Goal: Information Seeking & Learning: Check status

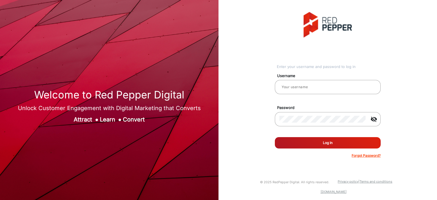
type input "saravanakumar"
click at [305, 146] on button "Log In" at bounding box center [328, 142] width 106 height 11
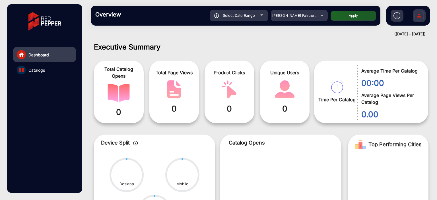
scroll to position [4, 0]
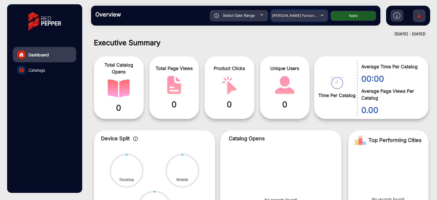
click at [281, 17] on span "[PERSON_NAME] Fairacre Farms" at bounding box center [300, 15] width 56 height 4
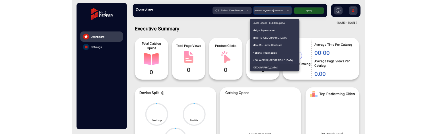
scroll to position [1110, 0]
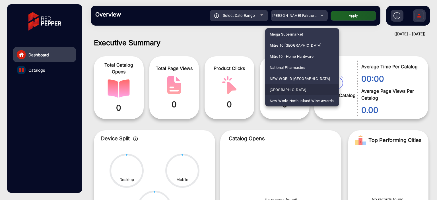
click at [300, 87] on span "[GEOGRAPHIC_DATA]" at bounding box center [287, 89] width 37 height 11
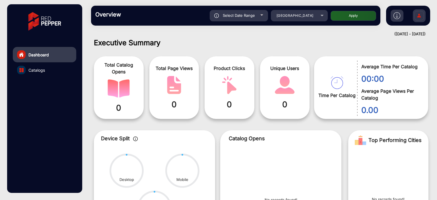
click at [361, 10] on div "Select Date Range 8/26/2025 8/26/2025 – 9/1/2025 9/1/2025 New World North Islan…" at bounding box center [249, 15] width 252 height 11
click at [360, 16] on button "Apply" at bounding box center [352, 16] width 45 height 10
type input "8/26/2025"
type input "[DATE]"
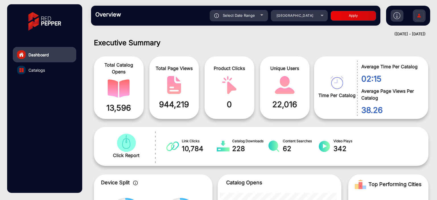
click at [251, 18] on div "Select Date Range" at bounding box center [238, 15] width 58 height 11
type input "8/26/2025"
type input "[DATE]"
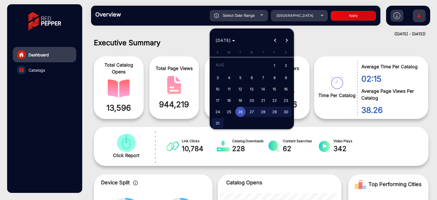
click at [243, 112] on span "26" at bounding box center [240, 112] width 10 height 10
click at [217, 120] on span "31" at bounding box center [217, 123] width 10 height 10
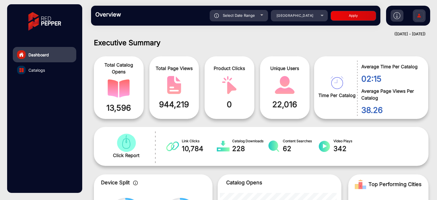
type input "[DATE]"
click at [336, 19] on button "Apply" at bounding box center [352, 16] width 45 height 10
type input "8/26/2025"
type input "[DATE]"
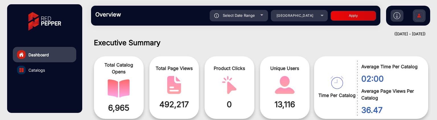
click at [249, 14] on span "Select Date Range" at bounding box center [239, 15] width 32 height 5
type input "8/26/2025"
type input "[DATE]"
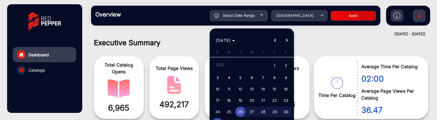
click at [241, 111] on span "26" at bounding box center [240, 112] width 10 height 10
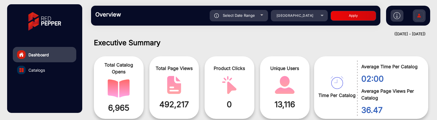
type input "8/26/2025"
click at [341, 14] on button "Apply" at bounding box center [352, 16] width 45 height 10
type input "8/26/2025"
click at [255, 14] on div "Select Date Range" at bounding box center [238, 15] width 58 height 11
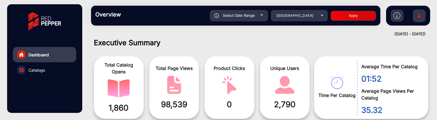
type input "8/26/2025"
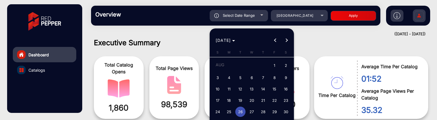
click at [254, 109] on span "27" at bounding box center [251, 112] width 10 height 10
type input "8/27/2025"
click at [254, 109] on span "27" at bounding box center [251, 112] width 10 height 10
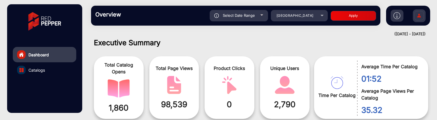
type input "8/27/2025"
click at [350, 18] on button "Apply" at bounding box center [352, 16] width 45 height 10
type input "8/27/2025"
click at [261, 16] on div "Select Date Range" at bounding box center [238, 15] width 58 height 11
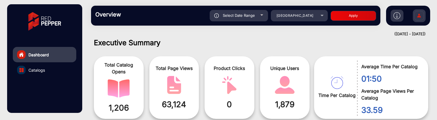
type input "8/27/2025"
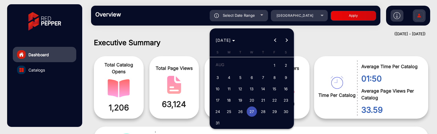
click at [218, 119] on span "31" at bounding box center [217, 123] width 10 height 10
type input "[DATE]"
click at [218, 119] on span "31" at bounding box center [217, 123] width 10 height 10
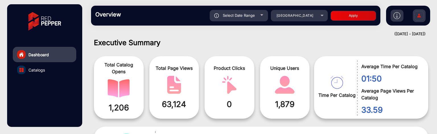
type input "[DATE]"
click at [363, 12] on button "Apply" at bounding box center [352, 16] width 45 height 10
type input "[DATE]"
drag, startPoint x: 161, startPoint y: 104, endPoint x: 192, endPoint y: 103, distance: 31.0
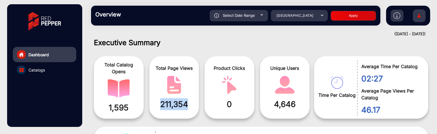
click at [192, 103] on span "211,354" at bounding box center [173, 104] width 41 height 12
click at [260, 17] on div "Select Date Range" at bounding box center [238, 15] width 58 height 11
type input "[DATE]"
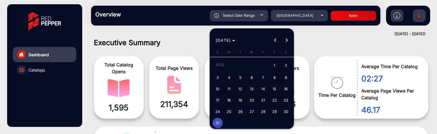
click at [282, 113] on span "30" at bounding box center [286, 112] width 10 height 10
type input "8/30/2025"
click at [282, 113] on span "30" at bounding box center [286, 112] width 10 height 10
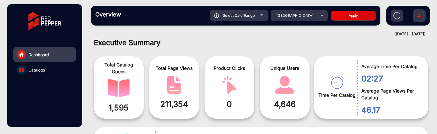
type input "8/30/2025"
click at [329, 16] on div "Select Date Range 8/30/2025 8/30/2025 – 8/30/2025 End date New World North Isla…" at bounding box center [249, 15] width 252 height 11
click at [334, 16] on button "Apply" at bounding box center [352, 16] width 45 height 10
type input "8/30/2025"
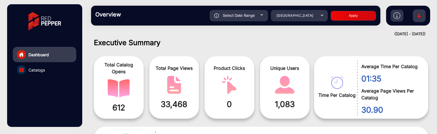
click at [243, 17] on span "Select Date Range" at bounding box center [239, 15] width 32 height 5
type input "8/30/2025"
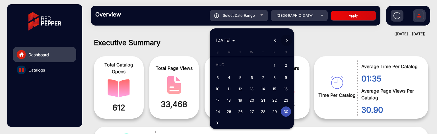
click at [289, 39] on span "Next month" at bounding box center [286, 40] width 11 height 11
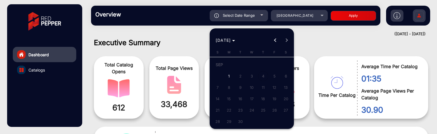
click at [227, 76] on span "1" at bounding box center [229, 76] width 10 height 10
type input "[DATE]"
click at [227, 76] on span "1" at bounding box center [229, 76] width 10 height 10
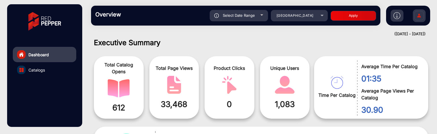
type input "[DATE]"
click at [362, 13] on button "Apply" at bounding box center [352, 16] width 45 height 10
type input "[DATE]"
click at [252, 12] on div "Select Date Range" at bounding box center [238, 15] width 58 height 11
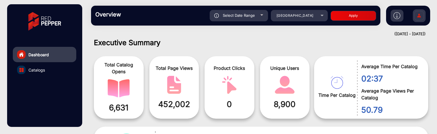
type input "[DATE]"
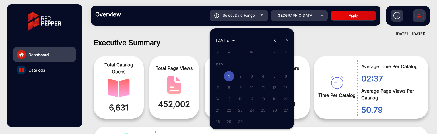
click at [271, 40] on span "Previous month" at bounding box center [274, 40] width 11 height 11
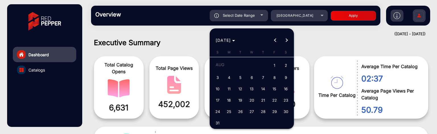
click at [275, 64] on span "1" at bounding box center [274, 66] width 10 height 12
type input "8/1/2025"
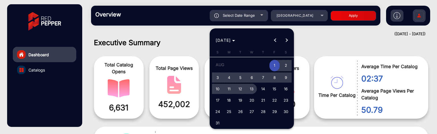
click at [250, 89] on span "13" at bounding box center [251, 89] width 10 height 10
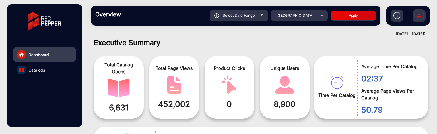
type input "8/13/2025"
click at [337, 18] on button "Apply" at bounding box center [352, 16] width 45 height 10
type input "8/1/2025"
type input "8/13/2025"
click at [265, 13] on div "Select Date Range" at bounding box center [238, 15] width 58 height 11
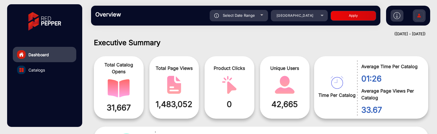
type input "8/1/2025"
type input "8/13/2025"
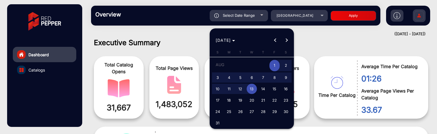
click at [264, 87] on span "14" at bounding box center [263, 89] width 10 height 10
type input "8/14/2025"
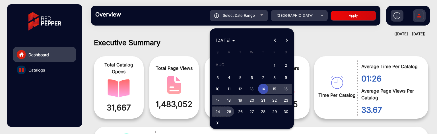
click at [228, 107] on span "25" at bounding box center [229, 112] width 10 height 10
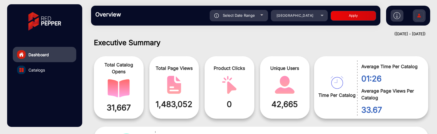
type input "8/25/2025"
click at [338, 21] on div "Overview Reports Understand what makes your customers tick and learn how they a…" at bounding box center [235, 16] width 289 height 20
click at [339, 16] on button "Apply" at bounding box center [352, 16] width 45 height 10
type input "8/14/2025"
type input "8/25/2025"
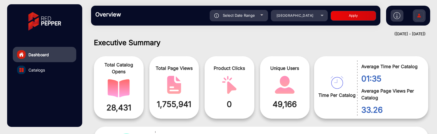
click at [259, 8] on div "Overview Reports Understand what makes your customers tick and learn how they a…" at bounding box center [235, 16] width 289 height 20
click at [263, 15] on div "Select Date Range" at bounding box center [238, 15] width 58 height 11
type input "8/14/2025"
type input "8/25/2025"
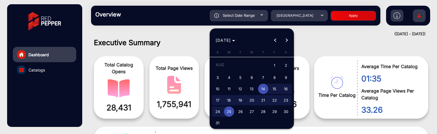
click at [267, 89] on span "14" at bounding box center [263, 89] width 10 height 10
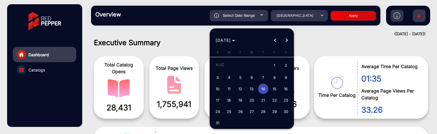
click at [267, 89] on span "14" at bounding box center [263, 89] width 10 height 10
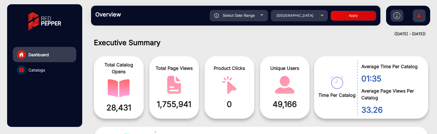
type input "8/14/2025"
click at [342, 16] on button "Apply" at bounding box center [352, 16] width 45 height 10
type input "8/14/2025"
click at [254, 13] on div "Select Date Range" at bounding box center [238, 15] width 58 height 11
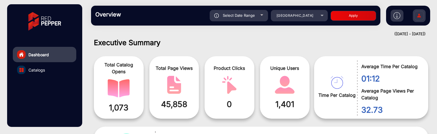
type input "8/14/2025"
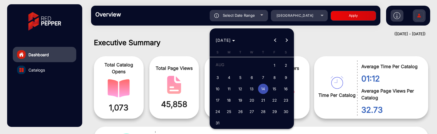
click at [235, 99] on span "19" at bounding box center [240, 100] width 10 height 10
type input "8/19/2025"
click at [235, 99] on span "19" at bounding box center [240, 100] width 10 height 10
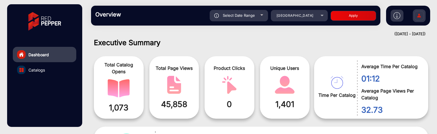
type input "8/19/2025"
click at [339, 14] on button "Apply" at bounding box center [352, 16] width 45 height 10
type input "8/19/2025"
click at [254, 14] on span "Select Date Range" at bounding box center [239, 15] width 32 height 5
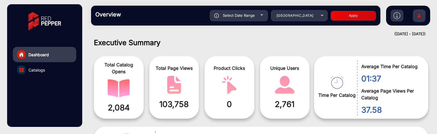
type input "8/19/2025"
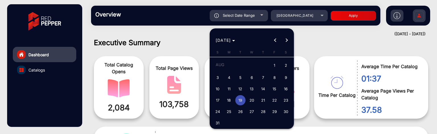
click at [250, 97] on span "20" at bounding box center [251, 100] width 10 height 10
type input "8/20/2025"
click at [250, 97] on span "20" at bounding box center [251, 100] width 10 height 10
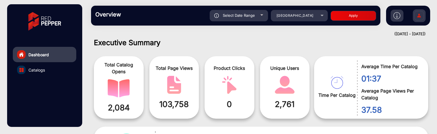
type input "8/20/2025"
click at [335, 17] on button "Apply" at bounding box center [352, 16] width 45 height 10
type input "8/20/2025"
click at [259, 16] on div "Select Date Range" at bounding box center [238, 15] width 58 height 11
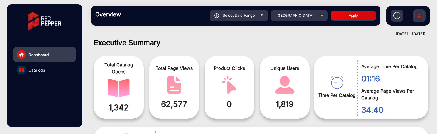
type input "8/20/2025"
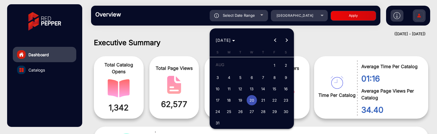
click at [263, 94] on button "14" at bounding box center [262, 88] width 11 height 11
type input "8/14/2025"
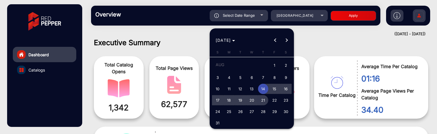
click at [263, 99] on span "21" at bounding box center [263, 100] width 10 height 10
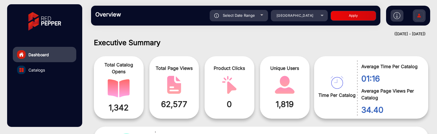
type input "8/21/2025"
click at [346, 11] on button "Apply" at bounding box center [352, 16] width 45 height 10
type input "8/14/2025"
type input "8/21/2025"
click at [252, 22] on div "Overview Reports Understand what makes your customers tick and learn how they a…" at bounding box center [235, 16] width 289 height 20
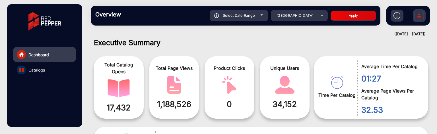
click at [253, 18] on div "Select Date Range" at bounding box center [238, 15] width 58 height 11
type input "8/14/2025"
type input "8/21/2025"
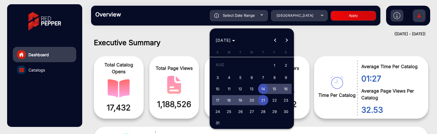
click at [262, 101] on span "21" at bounding box center [263, 100] width 10 height 10
type input "8/21/2025"
click at [262, 101] on span "21" at bounding box center [263, 100] width 10 height 10
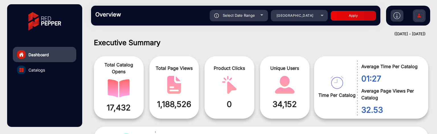
type input "8/21/2025"
click at [352, 18] on button "Apply" at bounding box center [352, 16] width 45 height 10
type input "8/21/2025"
click at [257, 13] on div "Select Date Range" at bounding box center [238, 15] width 58 height 11
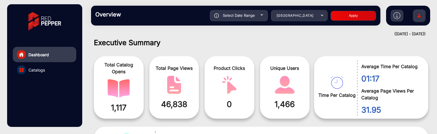
type input "8/21/2025"
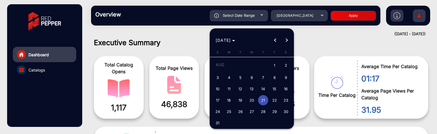
click at [278, 99] on span "22" at bounding box center [274, 100] width 10 height 10
type input "8/22/2025"
click at [278, 99] on span "22" at bounding box center [274, 100] width 10 height 10
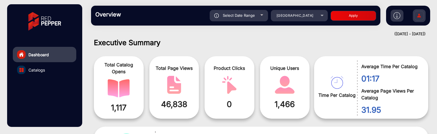
type input "8/22/2025"
click at [348, 14] on button "Apply" at bounding box center [352, 16] width 45 height 10
type input "8/22/2025"
click at [240, 14] on span "Select Date Range" at bounding box center [239, 15] width 32 height 5
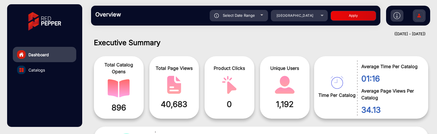
type input "8/22/2025"
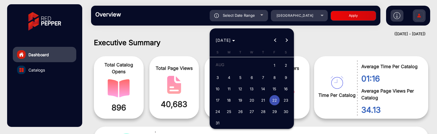
click at [281, 101] on span "23" at bounding box center [286, 100] width 10 height 10
type input "8/23/2025"
click at [281, 101] on span "23" at bounding box center [286, 100] width 10 height 10
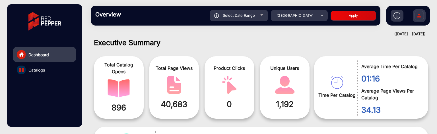
type input "8/23/2025"
click at [345, 13] on button "Apply" at bounding box center [352, 16] width 45 height 10
type input "8/23/2025"
click at [252, 17] on span "Select Date Range" at bounding box center [239, 15] width 32 height 5
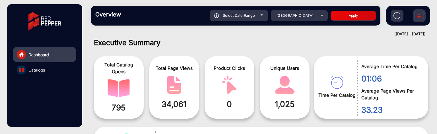
type input "8/23/2025"
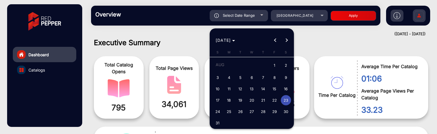
click at [217, 109] on span "24" at bounding box center [217, 112] width 10 height 10
type input "8/24/2025"
click at [217, 109] on span "24" at bounding box center [217, 112] width 10 height 10
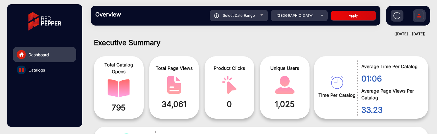
type input "8/24/2025"
click at [349, 16] on button "Apply" at bounding box center [352, 16] width 45 height 10
type input "8/24/2025"
click at [232, 12] on div "Select Date Range" at bounding box center [238, 15] width 58 height 11
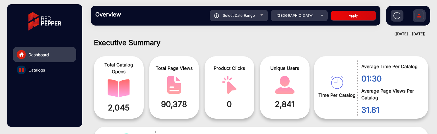
type input "8/24/2025"
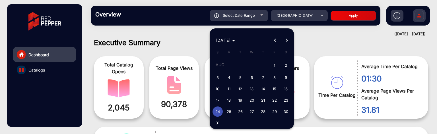
click at [226, 111] on span "25" at bounding box center [229, 112] width 10 height 10
type input "8/25/2025"
click at [226, 111] on span "25" at bounding box center [229, 112] width 10 height 10
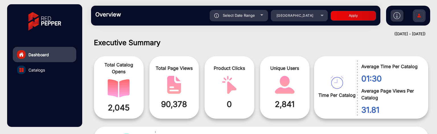
type input "8/25/2025"
click at [357, 18] on button "Apply" at bounding box center [352, 16] width 45 height 10
type input "8/25/2025"
click at [254, 15] on span "Select Date Range" at bounding box center [239, 15] width 32 height 5
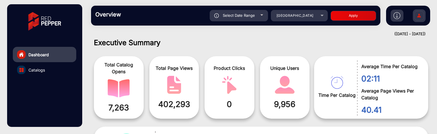
type input "8/25/2025"
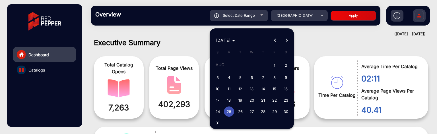
click at [242, 111] on span "26" at bounding box center [240, 112] width 10 height 10
type input "8/26/2025"
click at [242, 111] on span "26" at bounding box center [240, 112] width 10 height 10
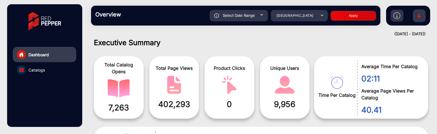
type input "8/26/2025"
click at [346, 14] on button "Apply" at bounding box center [352, 16] width 45 height 10
type input "8/26/2025"
click at [263, 12] on div "Select Date Range" at bounding box center [238, 15] width 58 height 11
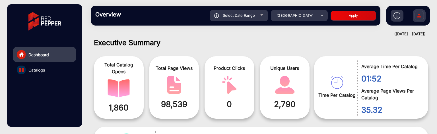
type input "8/26/2025"
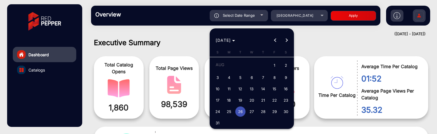
click at [263, 89] on span "14" at bounding box center [263, 89] width 10 height 10
type input "8/14/2025"
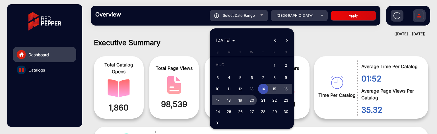
click at [251, 98] on span "20" at bounding box center [251, 100] width 10 height 10
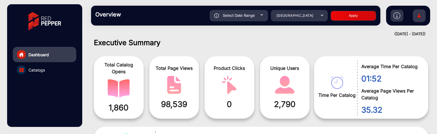
type input "8/20/2025"
click at [343, 15] on button "Apply" at bounding box center [352, 16] width 45 height 10
type input "8/14/2025"
type input "8/20/2025"
click at [252, 18] on div "Select Date Range" at bounding box center [238, 15] width 58 height 11
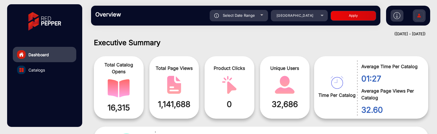
type input "8/14/2025"
type input "8/20/2025"
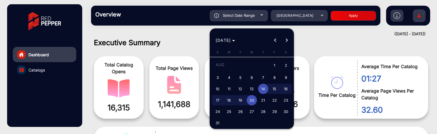
click at [265, 88] on span "14" at bounding box center [263, 89] width 10 height 10
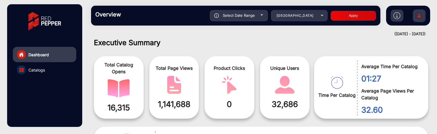
type input "8/14/2025"
click at [347, 19] on button "Apply" at bounding box center [352, 16] width 45 height 10
type input "8/14/2025"
click at [242, 18] on div "Select Date Range" at bounding box center [238, 15] width 58 height 11
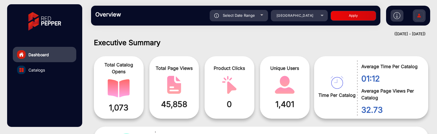
type input "8/14/2025"
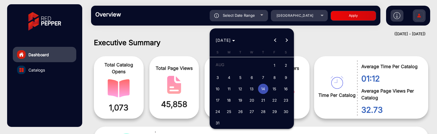
click at [261, 86] on span "14" at bounding box center [263, 89] width 10 height 10
click at [288, 91] on span "16" at bounding box center [286, 89] width 10 height 10
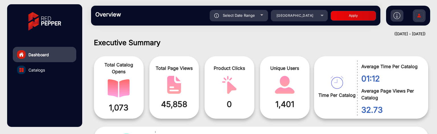
type input "8/16/2025"
click at [334, 14] on button "Apply" at bounding box center [352, 16] width 45 height 10
type input "8/14/2025"
type input "8/16/2025"
click at [238, 15] on span "Select Date Range" at bounding box center [239, 15] width 32 height 5
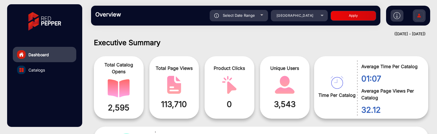
type input "8/14/2025"
type input "8/16/2025"
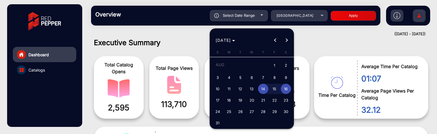
click at [217, 100] on span "17" at bounding box center [217, 100] width 10 height 10
type input "8/17/2025"
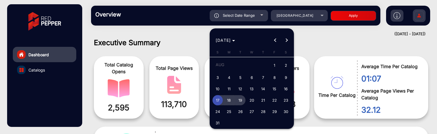
click at [240, 100] on span "19" at bounding box center [240, 100] width 10 height 10
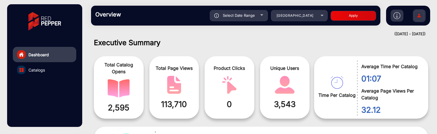
type input "8/19/2025"
click at [337, 18] on button "Apply" at bounding box center [352, 16] width 45 height 10
type input "8/17/2025"
type input "8/19/2025"
click at [255, 16] on div "Select Date Range" at bounding box center [238, 15] width 58 height 11
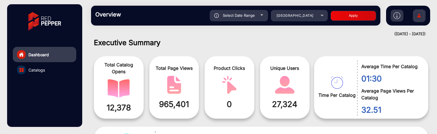
type input "8/17/2025"
type input "8/19/2025"
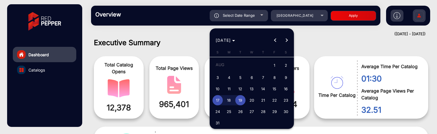
click at [222, 99] on span "17" at bounding box center [217, 100] width 10 height 10
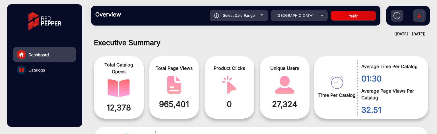
type input "8/17/2025"
click at [348, 11] on button "Apply" at bounding box center [352, 16] width 45 height 10
type input "8/17/2025"
click at [347, 15] on button "Apply" at bounding box center [352, 16] width 45 height 10
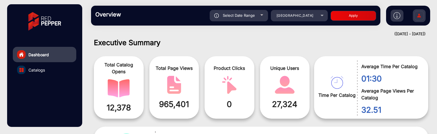
type input "8/17/2025"
click at [260, 20] on div "Select Date Range" at bounding box center [238, 15] width 58 height 11
type input "8/17/2025"
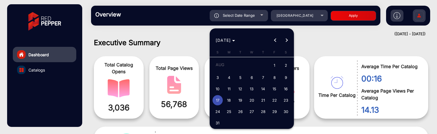
click at [232, 103] on span "18" at bounding box center [229, 100] width 10 height 10
type input "[DATE]"
click at [232, 103] on span "18" at bounding box center [229, 100] width 10 height 10
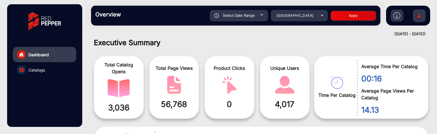
type input "[DATE]"
click at [340, 17] on button "Apply" at bounding box center [352, 16] width 45 height 10
type input "[DATE]"
click at [255, 14] on div "Select Date Range" at bounding box center [238, 15] width 58 height 11
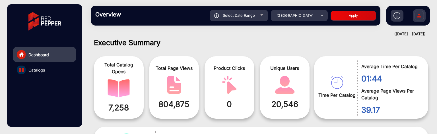
type input "[DATE]"
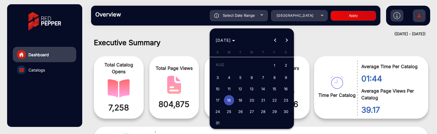
click at [241, 100] on span "19" at bounding box center [240, 100] width 10 height 10
type input "8/19/2025"
click at [241, 100] on span "19" at bounding box center [240, 100] width 10 height 10
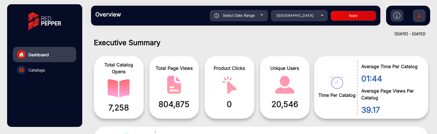
type input "8/19/2025"
click at [339, 21] on div "Select Date Range 8/19/2025 8/19/2025 – 8/19/2025 End date New World North Isla…" at bounding box center [249, 15] width 252 height 11
click at [340, 19] on button "Apply" at bounding box center [352, 16] width 45 height 10
type input "8/19/2025"
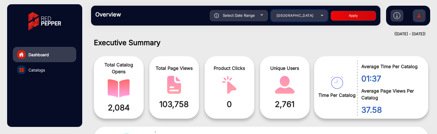
click at [276, 16] on span "[GEOGRAPHIC_DATA]" at bounding box center [294, 15] width 37 height 4
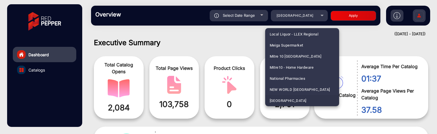
click at [253, 12] on div at bounding box center [218, 67] width 437 height 134
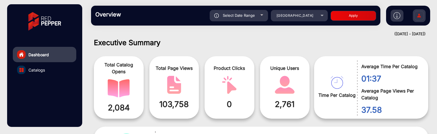
click at [252, 13] on span "Select Date Range" at bounding box center [239, 15] width 32 height 5
type input "8/19/2025"
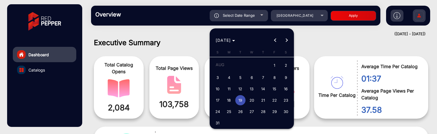
click at [227, 99] on span "18" at bounding box center [229, 100] width 10 height 10
type input "[DATE]"
click at [227, 99] on span "18" at bounding box center [229, 100] width 10 height 10
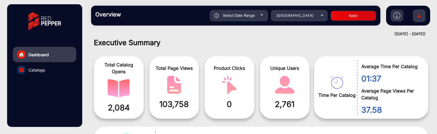
type input "[DATE]"
click at [333, 16] on button "Apply" at bounding box center [352, 16] width 45 height 10
type input "[DATE]"
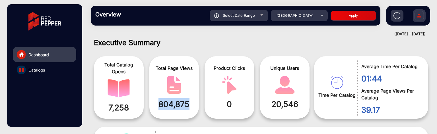
drag, startPoint x: 159, startPoint y: 103, endPoint x: 193, endPoint y: 108, distance: 34.3
click at [193, 108] on span "804,875" at bounding box center [173, 104] width 41 height 12
click at [193, 88] on span at bounding box center [173, 85] width 41 height 18
click at [259, 15] on div "Select Date Range" at bounding box center [238, 15] width 58 height 11
type input "[DATE]"
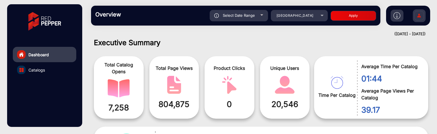
type input "[DATE]"
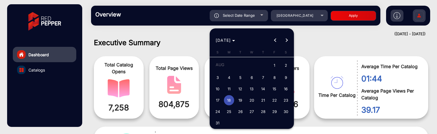
click at [250, 98] on span "20" at bounding box center [251, 100] width 10 height 10
type input "8/20/2025"
click at [274, 101] on span "22" at bounding box center [274, 100] width 10 height 10
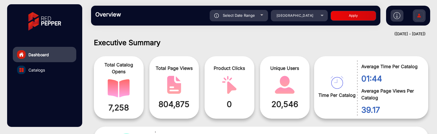
type input "8/22/2025"
click at [340, 16] on button "Apply" at bounding box center [352, 16] width 45 height 10
type input "8/20/2025"
type input "8/22/2025"
click at [252, 18] on div "Select Date Range" at bounding box center [238, 15] width 58 height 11
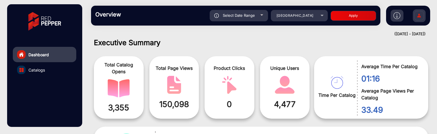
type input "8/20/2025"
type input "8/22/2025"
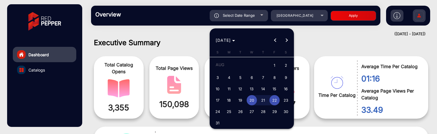
click at [281, 101] on span "23" at bounding box center [286, 100] width 10 height 10
type input "8/23/2025"
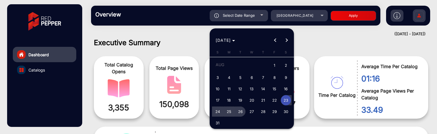
click at [235, 114] on button "26" at bounding box center [239, 111] width 11 height 11
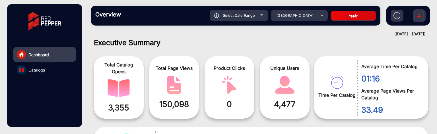
type input "8/26/2025"
click at [342, 17] on button "Apply" at bounding box center [352, 16] width 45 height 10
type input "8/23/2025"
type input "8/26/2025"
drag, startPoint x: 89, startPoint y: 65, endPoint x: 104, endPoint y: 15, distance: 52.4
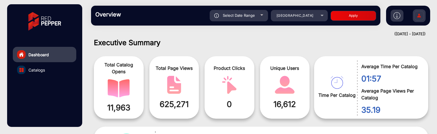
click at [89, 65] on div "Executive Summary Total Catalog Opens 11,963 Total Page Views 625,271 Product C…" at bounding box center [260, 86] width 351 height 96
click at [244, 16] on span "Select Date Range" at bounding box center [239, 15] width 32 height 5
type input "8/23/2025"
type input "8/26/2025"
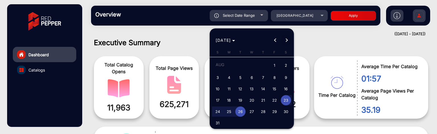
click at [285, 41] on button "Next month" at bounding box center [286, 40] width 11 height 11
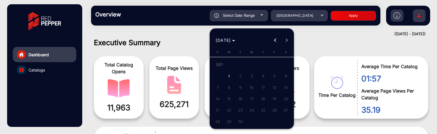
click at [228, 75] on span "1" at bounding box center [229, 76] width 10 height 10
type input "[DATE]"
click at [228, 75] on span "1" at bounding box center [229, 76] width 10 height 10
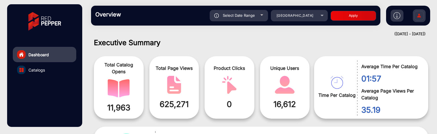
type input "[DATE]"
click at [346, 16] on button "Apply" at bounding box center [352, 16] width 45 height 10
type input "[DATE]"
click at [293, 18] on div "[GEOGRAPHIC_DATA]" at bounding box center [294, 15] width 45 height 7
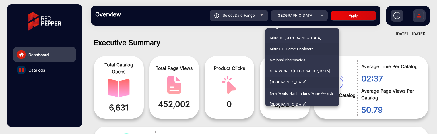
scroll to position [1128, 0]
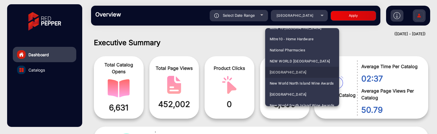
click at [287, 69] on span "[GEOGRAPHIC_DATA]" at bounding box center [287, 72] width 37 height 11
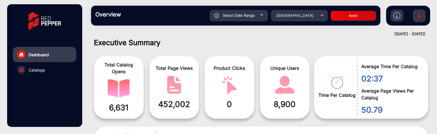
click at [347, 13] on button "Apply" at bounding box center [352, 16] width 45 height 10
type input "[DATE]"
click at [346, 19] on button "Apply" at bounding box center [352, 16] width 45 height 10
type input "[DATE]"
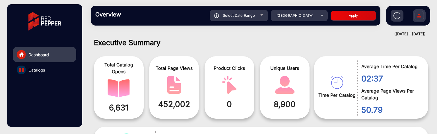
type input "[DATE]"
click at [306, 22] on div "Overview Reports Understand what makes your customers tick and learn how they a…" at bounding box center [235, 16] width 289 height 20
click at [294, 14] on span "[GEOGRAPHIC_DATA]" at bounding box center [294, 15] width 37 height 4
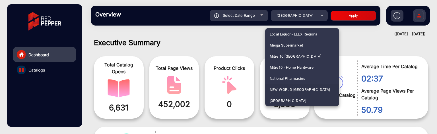
click at [290, 86] on span "NEW WORLD [GEOGRAPHIC_DATA]" at bounding box center [299, 89] width 60 height 11
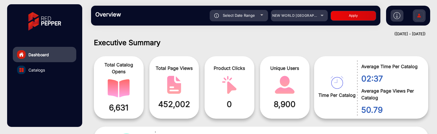
click at [348, 16] on button "Apply" at bounding box center [352, 16] width 45 height 10
type input "[DATE]"
click at [291, 15] on span "NEW WORLD [GEOGRAPHIC_DATA]" at bounding box center [302, 15] width 60 height 4
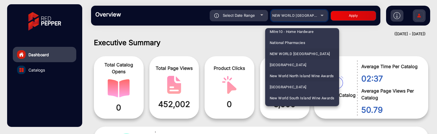
scroll to position [1145, 0]
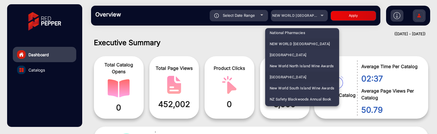
click at [288, 76] on span "[GEOGRAPHIC_DATA]" at bounding box center [287, 77] width 37 height 11
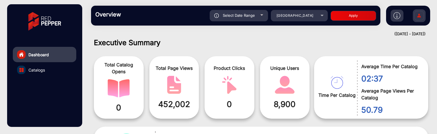
click at [351, 13] on button "Apply" at bounding box center [352, 16] width 45 height 10
type input "[DATE]"
click at [293, 19] on div "[GEOGRAPHIC_DATA]" at bounding box center [294, 15] width 45 height 7
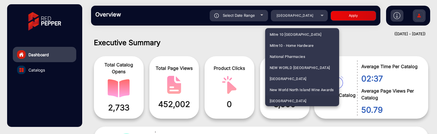
scroll to position [1387, 0]
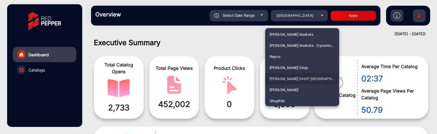
click at [285, 78] on span "[PERSON_NAME] SHOP [GEOGRAPHIC_DATA]" at bounding box center [301, 78] width 65 height 11
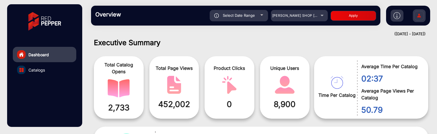
click at [340, 15] on button "Apply" at bounding box center [352, 16] width 45 height 10
type input "[DATE]"
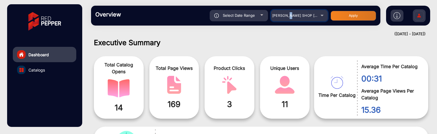
click at [298, 13] on div "[PERSON_NAME] SHOP [GEOGRAPHIC_DATA]" at bounding box center [294, 15] width 45 height 7
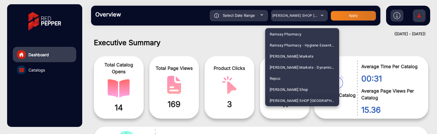
scroll to position [297, 0]
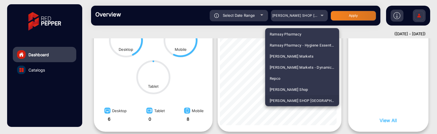
click at [284, 99] on span "[PERSON_NAME] SHOP [GEOGRAPHIC_DATA]" at bounding box center [301, 100] width 65 height 11
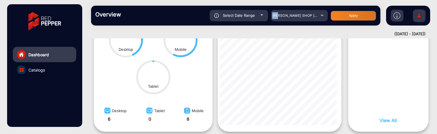
click at [349, 20] on button "Apply" at bounding box center [352, 16] width 45 height 10
type input "[DATE]"
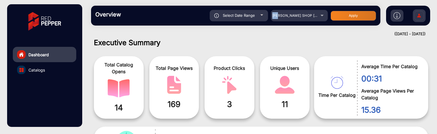
scroll to position [0, 0]
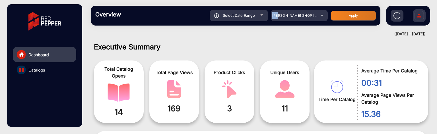
click at [349, 18] on button "Apply" at bounding box center [352, 16] width 45 height 10
type input "[DATE]"
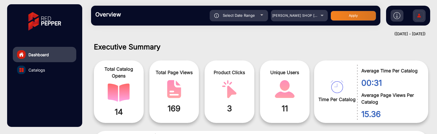
click at [242, 23] on div "Overview Reports Understand what makes your customers tick and learn how they a…" at bounding box center [235, 16] width 289 height 20
click at [241, 21] on div "Overview Reports Understand what makes your customers tick and learn how they a…" at bounding box center [235, 16] width 289 height 20
click at [238, 16] on span "Select Date Range" at bounding box center [239, 15] width 32 height 5
type input "[DATE]"
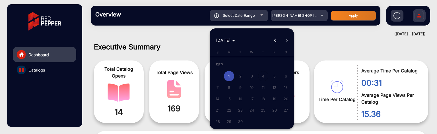
click at [186, 42] on div at bounding box center [218, 67] width 437 height 134
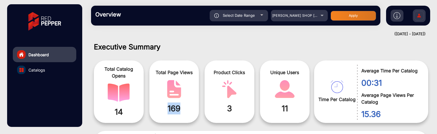
drag, startPoint x: 165, startPoint y: 105, endPoint x: 180, endPoint y: 105, distance: 15.1
click at [180, 105] on span "169" at bounding box center [173, 109] width 41 height 12
click at [184, 104] on span "169" at bounding box center [173, 109] width 41 height 12
click at [187, 104] on span "169" at bounding box center [173, 109] width 41 height 12
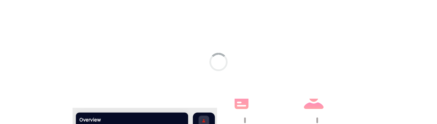
scroll to position [4, 0]
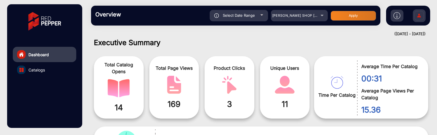
click at [178, 73] on span "169" at bounding box center [173, 104] width 41 height 12
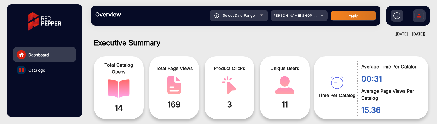
click at [246, 17] on span "Select Date Range" at bounding box center [239, 15] width 32 height 5
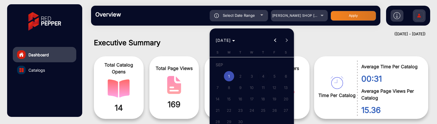
click at [196, 36] on div at bounding box center [218, 62] width 437 height 124
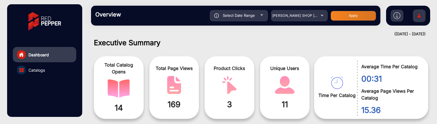
click at [265, 17] on div "Select Date Range" at bounding box center [238, 15] width 58 height 11
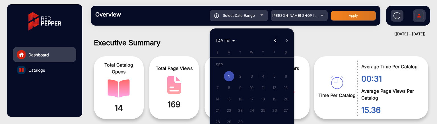
click at [273, 42] on span "Previous month" at bounding box center [274, 40] width 11 height 11
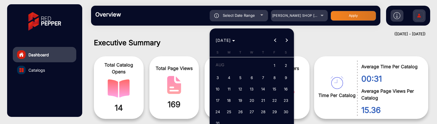
click at [216, 73] on span "31" at bounding box center [217, 123] width 10 height 10
type input "[DATE]"
click at [216, 73] on span "31" at bounding box center [217, 123] width 10 height 10
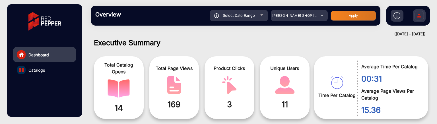
type input "[DATE]"
click at [358, 15] on button "Apply" at bounding box center [352, 16] width 45 height 10
click at [260, 18] on div "Select Date Range" at bounding box center [238, 15] width 58 height 11
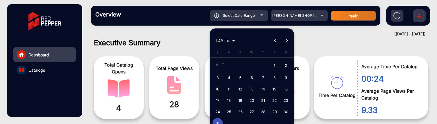
click at [288, 44] on span "Next month" at bounding box center [286, 40] width 11 height 11
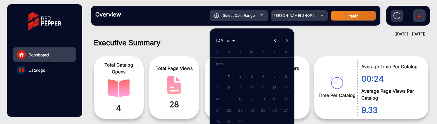
click at [227, 73] on span "1" at bounding box center [229, 76] width 10 height 10
type input "[DATE]"
click at [227, 73] on span "1" at bounding box center [229, 76] width 10 height 10
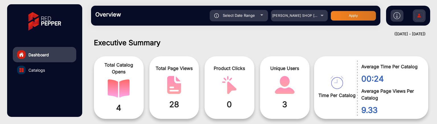
type input "[DATE]"
click at [347, 15] on button "Apply" at bounding box center [352, 16] width 45 height 10
drag, startPoint x: 299, startPoint y: 103, endPoint x: 279, endPoint y: 104, distance: 20.5
click at [279, 73] on span "11" at bounding box center [284, 104] width 41 height 12
drag, startPoint x: 181, startPoint y: 103, endPoint x: 165, endPoint y: 103, distance: 16.8
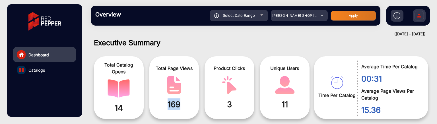
click at [165, 73] on span "169" at bounding box center [173, 104] width 41 height 12
click at [207, 73] on div "Product Clicks 3" at bounding box center [229, 87] width 50 height 63
click at [48, 71] on link "Catalogs" at bounding box center [44, 69] width 63 height 15
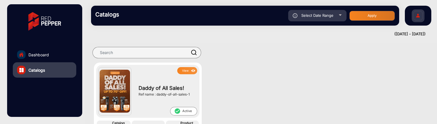
scroll to position [57, 0]
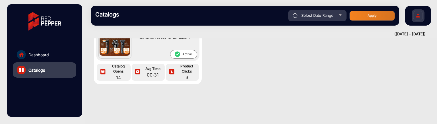
click at [56, 56] on link "Dashboard" at bounding box center [44, 54] width 63 height 15
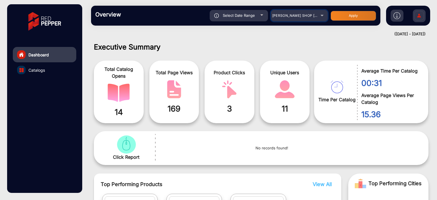
click at [304, 16] on span "[PERSON_NAME] SHOP [GEOGRAPHIC_DATA]" at bounding box center [311, 15] width 78 height 4
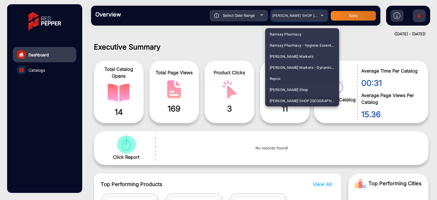
scroll to position [1144, 0]
click at [295, 73] on span "[GEOGRAPHIC_DATA]" at bounding box center [287, 78] width 37 height 11
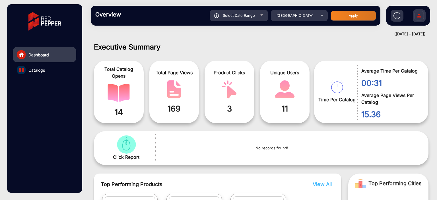
click at [341, 22] on div "Overview Reports Understand what makes your customers tick and learn how they a…" at bounding box center [235, 16] width 289 height 20
click at [343, 18] on button "Apply" at bounding box center [352, 16] width 45 height 10
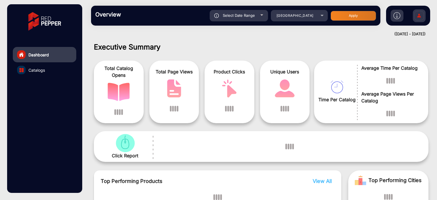
scroll to position [4, 0]
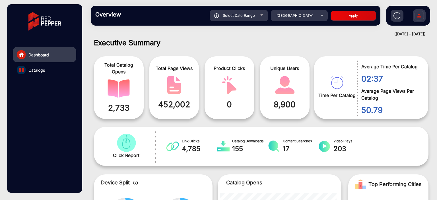
click at [255, 19] on div "Select Date Range" at bounding box center [238, 15] width 58 height 11
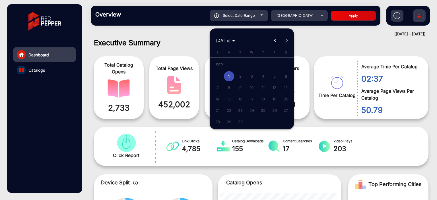
click at [273, 41] on span "Previous month" at bounding box center [274, 40] width 11 height 11
click at [216, 73] on span "31" at bounding box center [217, 123] width 10 height 10
type input "[DATE]"
click at [216, 73] on span "31" at bounding box center [217, 123] width 10 height 10
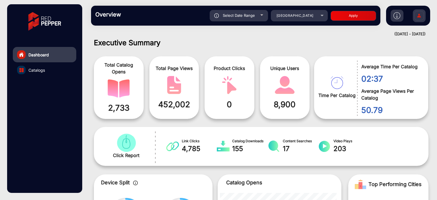
type input "[DATE]"
click at [327, 17] on div "Select Date Range [DATE] [DATE] – [DATE] End date New World [GEOGRAPHIC_DATA] A…" at bounding box center [249, 15] width 252 height 11
click at [342, 16] on button "Apply" at bounding box center [352, 16] width 45 height 10
click at [265, 15] on div "Select Date Range" at bounding box center [238, 15] width 58 height 11
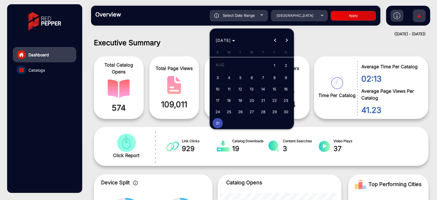
click at [231, 73] on span "18" at bounding box center [229, 100] width 10 height 10
type input "[DATE]"
click at [231, 73] on span "18" at bounding box center [229, 100] width 10 height 10
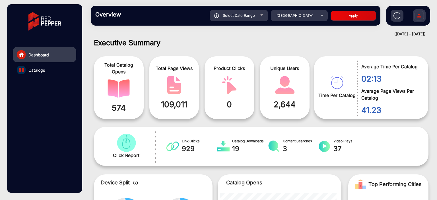
type input "[DATE]"
click at [351, 14] on button "Apply" at bounding box center [352, 16] width 45 height 10
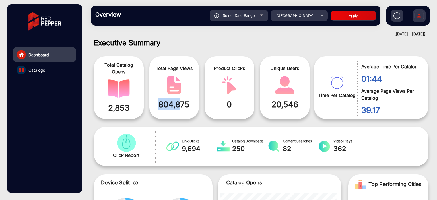
drag, startPoint x: 159, startPoint y: 103, endPoint x: 181, endPoint y: 106, distance: 22.6
click at [181, 73] on span "804,875" at bounding box center [173, 104] width 41 height 12
click at [314, 21] on div "Overview Reports Understand what makes your customers tick and learn how they a…" at bounding box center [235, 16] width 289 height 20
click at [312, 19] on mat-select "[GEOGRAPHIC_DATA]" at bounding box center [299, 15] width 57 height 11
click at [313, 13] on div "[GEOGRAPHIC_DATA]" at bounding box center [294, 15] width 45 height 7
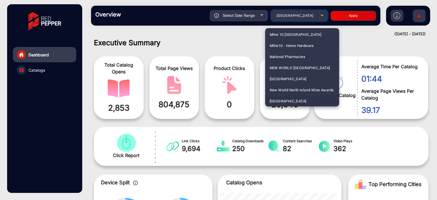
scroll to position [1354, 0]
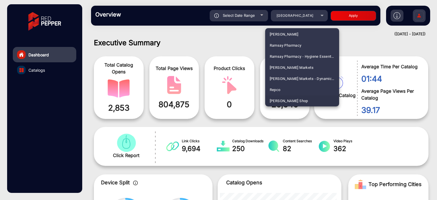
click at [280, 73] on span "[PERSON_NAME] Shop" at bounding box center [288, 100] width 38 height 11
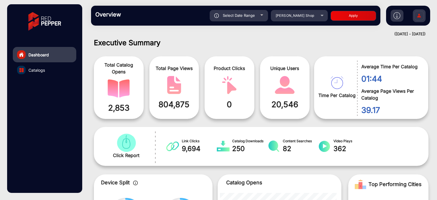
click at [350, 18] on button "Apply" at bounding box center [352, 16] width 45 height 10
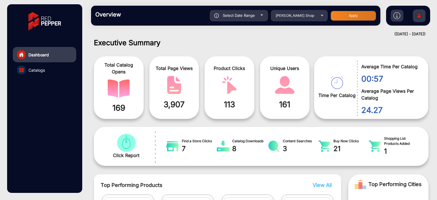
click at [236, 20] on div "Select Date Range" at bounding box center [238, 15] width 58 height 11
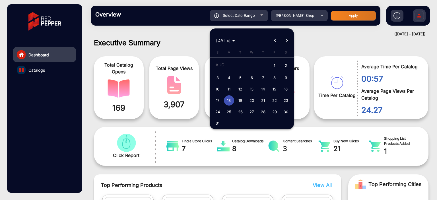
click at [283, 37] on span "Next month" at bounding box center [286, 40] width 11 height 11
click at [231, 73] on span "1" at bounding box center [229, 76] width 10 height 10
type input "[DATE]"
click at [231, 73] on span "1" at bounding box center [229, 76] width 10 height 10
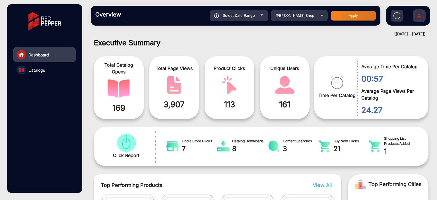
type input "[DATE]"
click at [362, 13] on button "Apply" at bounding box center [352, 16] width 45 height 10
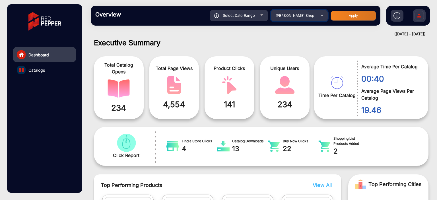
click at [308, 16] on div "[PERSON_NAME] Shop" at bounding box center [294, 15] width 45 height 7
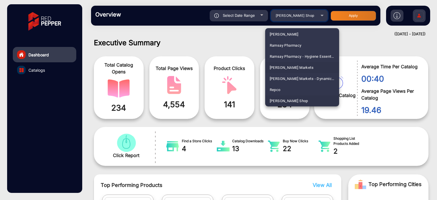
scroll to position [1383, 0]
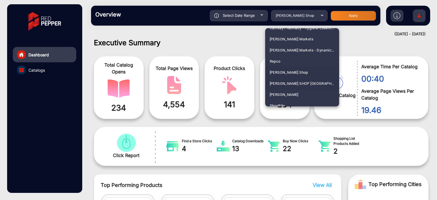
click at [293, 73] on span "[PERSON_NAME] SHOP [GEOGRAPHIC_DATA]" at bounding box center [301, 83] width 65 height 11
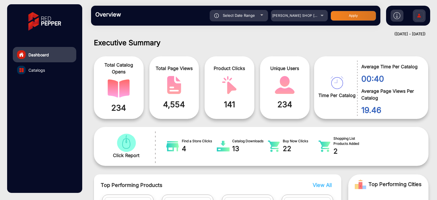
click at [346, 15] on button "Apply" at bounding box center [352, 16] width 45 height 10
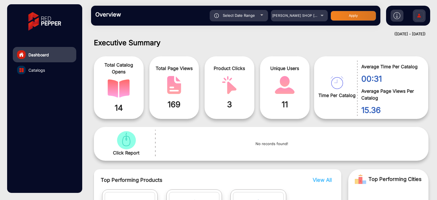
click at [170, 73] on span "169" at bounding box center [173, 104] width 41 height 12
click at [289, 18] on div "[PERSON_NAME] SHOP [GEOGRAPHIC_DATA]" at bounding box center [294, 15] width 45 height 7
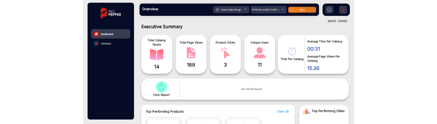
scroll to position [1365, 0]
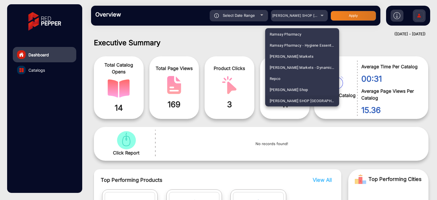
click at [241, 34] on div at bounding box center [218, 100] width 437 height 200
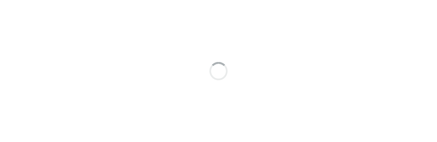
scroll to position [4, 0]
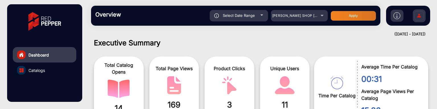
click at [255, 18] on div "Select Date Range" at bounding box center [238, 15] width 58 height 11
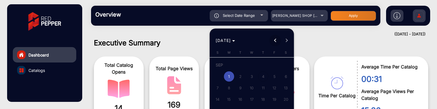
click at [274, 43] on span "Previous month" at bounding box center [274, 40] width 11 height 11
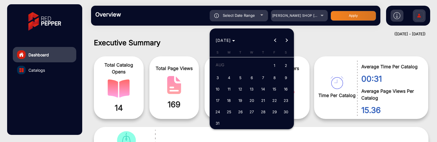
click at [92, 41] on div at bounding box center [218, 71] width 437 height 142
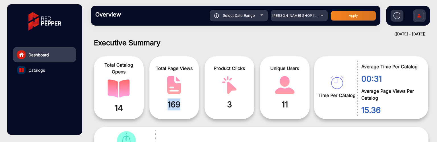
drag, startPoint x: 190, startPoint y: 103, endPoint x: 159, endPoint y: 103, distance: 30.1
click at [159, 103] on span "169" at bounding box center [173, 104] width 41 height 12
click at [287, 14] on span "[PERSON_NAME] SHOP [GEOGRAPHIC_DATA]" at bounding box center [311, 15] width 78 height 4
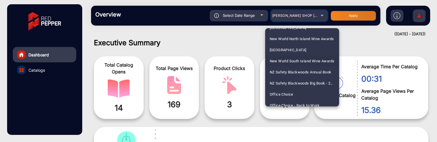
scroll to position [1144, 0]
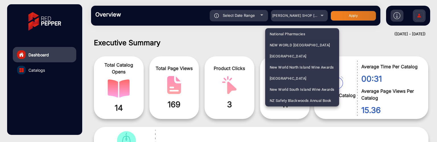
click at [306, 56] on span "[GEOGRAPHIC_DATA]" at bounding box center [287, 56] width 37 height 11
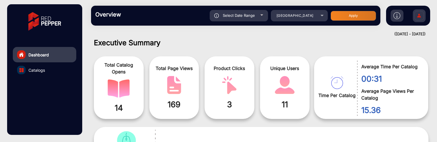
click at [345, 13] on button "Apply" at bounding box center [352, 16] width 45 height 10
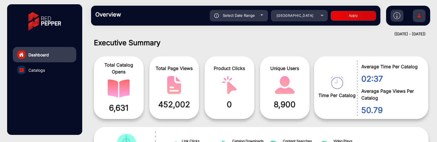
click at [257, 18] on div "Select Date Range" at bounding box center [238, 15] width 58 height 11
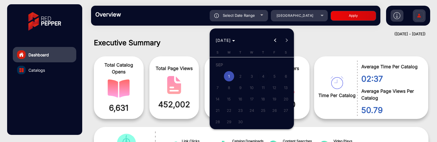
click at [276, 43] on span "Previous month" at bounding box center [274, 40] width 11 height 11
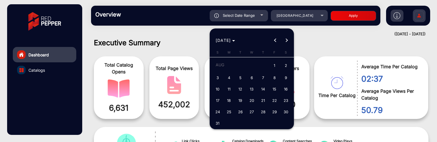
click at [226, 101] on span "18" at bounding box center [229, 100] width 10 height 10
type input "[DATE]"
click at [226, 101] on span "18" at bounding box center [229, 100] width 10 height 10
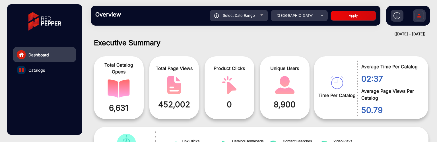
type input "[DATE]"
click at [339, 16] on button "Apply" at bounding box center [352, 16] width 45 height 10
click at [260, 17] on div "Select Date Range" at bounding box center [238, 15] width 58 height 11
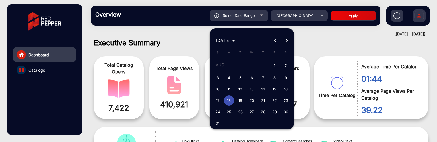
click at [284, 42] on span "Next month" at bounding box center [286, 40] width 11 height 11
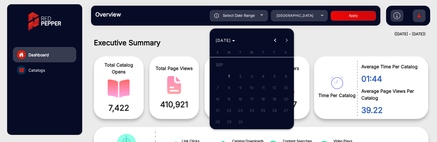
click at [269, 42] on span "Previous month" at bounding box center [274, 40] width 11 height 11
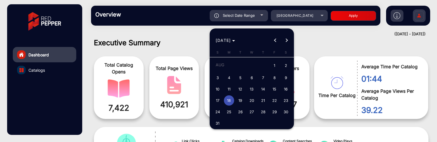
click at [303, 18] on div at bounding box center [218, 71] width 437 height 142
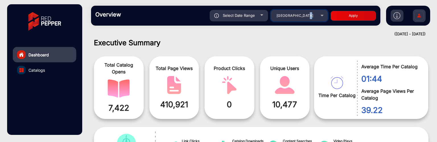
click at [303, 18] on span "[GEOGRAPHIC_DATA]" at bounding box center [294, 15] width 37 height 4
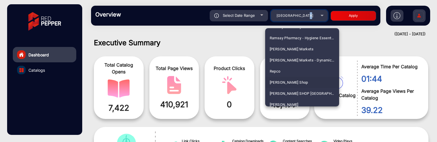
scroll to position [1383, 0]
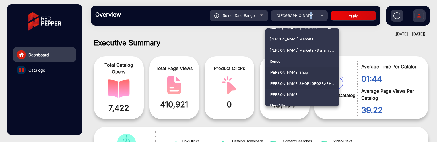
click at [295, 85] on span "[PERSON_NAME] SHOP [GEOGRAPHIC_DATA]" at bounding box center [301, 83] width 65 height 11
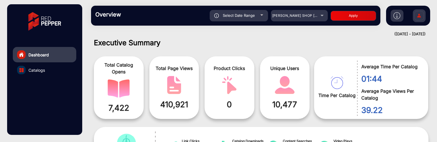
click at [347, 20] on button "Apply" at bounding box center [352, 16] width 45 height 10
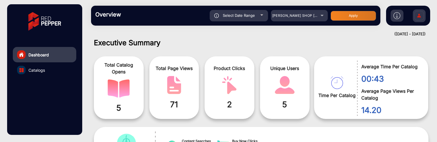
click at [250, 18] on div "Select Date Range" at bounding box center [238, 15] width 58 height 11
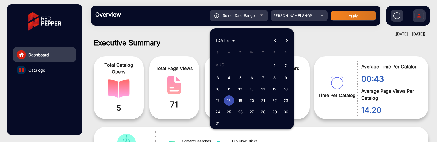
click at [146, 52] on div at bounding box center [218, 71] width 437 height 142
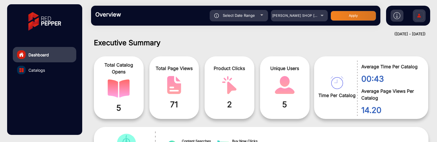
click at [255, 14] on div "Select Date Range" at bounding box center [238, 15] width 58 height 11
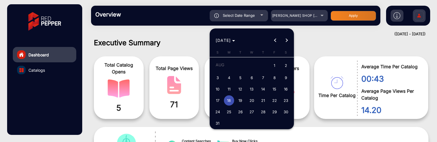
click at [239, 98] on span "19" at bounding box center [240, 100] width 10 height 10
type input "8/19/2025"
click at [231, 101] on span "18" at bounding box center [229, 100] width 10 height 10
type input "[DATE]"
click at [239, 99] on span "19" at bounding box center [240, 100] width 10 height 10
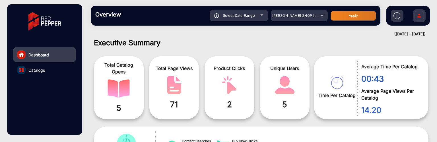
type input "8/19/2025"
click at [358, 10] on div "Select Date Range 8/18/2025 8/18/2025 – 8/19/2025 End date SHAVER SHOP NZ Apply" at bounding box center [249, 15] width 252 height 11
click at [357, 13] on button "Apply" at bounding box center [352, 16] width 45 height 10
click at [256, 13] on div "Select Date Range" at bounding box center [238, 15] width 58 height 11
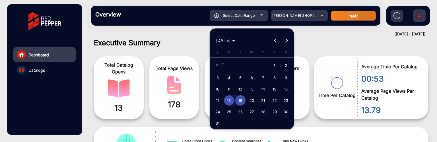
click at [249, 101] on span "20" at bounding box center [251, 100] width 10 height 10
type input "8/20/2025"
click at [249, 101] on span "20" at bounding box center [251, 100] width 10 height 10
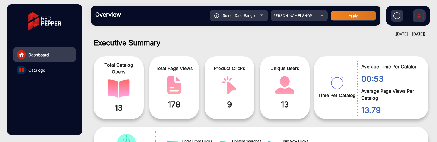
type input "8/20/2025"
click at [341, 16] on button "Apply" at bounding box center [352, 16] width 45 height 10
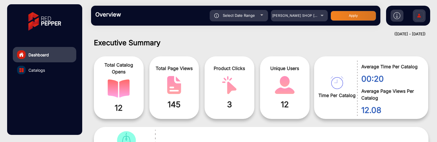
click at [245, 18] on div "Select Date Range" at bounding box center [238, 15] width 58 height 11
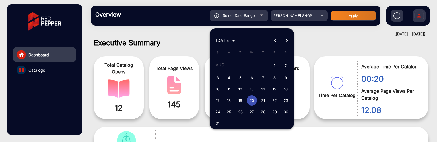
click at [255, 77] on span "6" at bounding box center [251, 77] width 10 height 10
type input "8/6/2025"
click at [255, 77] on span "6" at bounding box center [251, 77] width 10 height 10
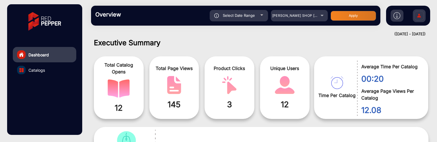
type input "8/6/2025"
click at [351, 14] on button "Apply" at bounding box center [352, 16] width 45 height 10
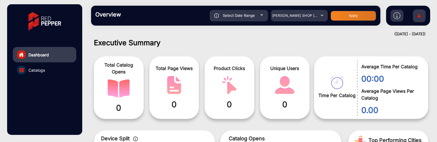
click at [255, 20] on div "Select Date Range" at bounding box center [238, 15] width 58 height 11
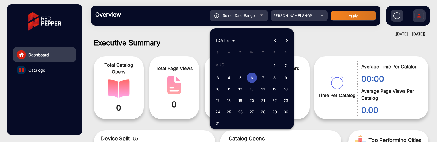
click at [255, 16] on div at bounding box center [218, 71] width 437 height 142
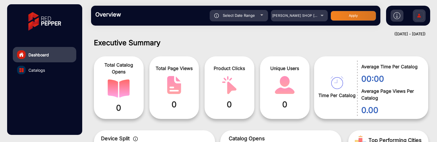
click at [255, 18] on div "Select Date Range" at bounding box center [238, 15] width 58 height 11
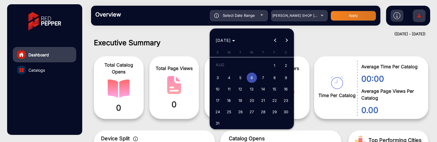
click at [301, 29] on div at bounding box center [218, 71] width 437 height 142
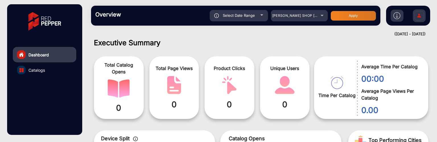
click at [263, 18] on div "Select Date Range" at bounding box center [238, 15] width 58 height 11
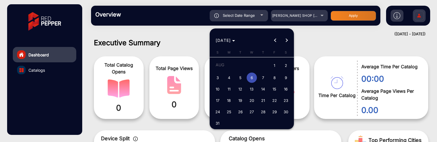
click at [266, 76] on span "7" at bounding box center [263, 77] width 10 height 10
type input "8/7/2025"
click at [266, 76] on span "7" at bounding box center [263, 77] width 10 height 10
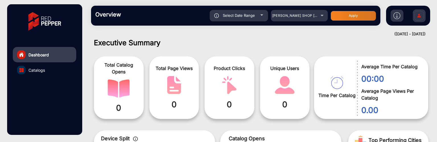
type input "8/7/2025"
click at [342, 14] on button "Apply" at bounding box center [352, 16] width 45 height 10
click at [266, 12] on div "Select Date Range" at bounding box center [238, 15] width 58 height 11
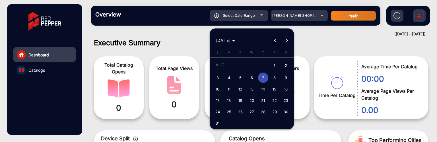
click at [271, 40] on span "Previous month" at bounding box center [274, 40] width 11 height 11
click at [240, 75] on span "1" at bounding box center [240, 76] width 10 height 10
type input "7/1/2025"
click at [240, 75] on span "1" at bounding box center [240, 76] width 10 height 10
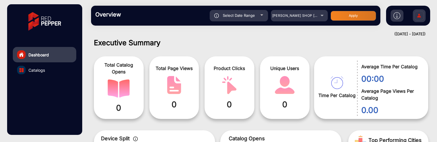
type input "7/1/2025"
click at [363, 17] on button "Apply" at bounding box center [352, 16] width 45 height 10
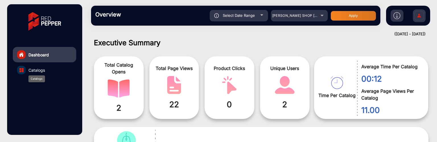
click at [34, 68] on span "Catalogs" at bounding box center [36, 70] width 16 height 6
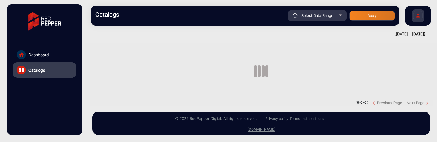
scroll to position [3, 0]
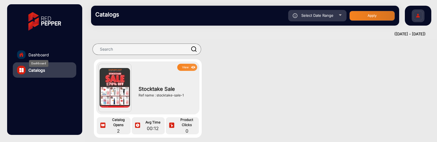
click at [40, 54] on span "Dashboard" at bounding box center [38, 55] width 20 height 6
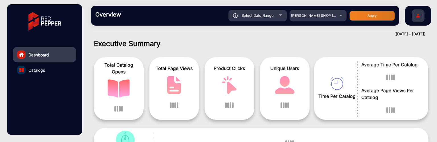
scroll to position [4, 0]
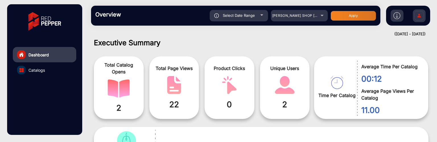
click at [261, 15] on div at bounding box center [261, 14] width 3 height 1
click at [258, 22] on div "Overview Reports Understand what makes your customers tick and learn how they a…" at bounding box center [235, 16] width 289 height 20
click at [261, 17] on div "Select Date Range" at bounding box center [238, 15] width 58 height 11
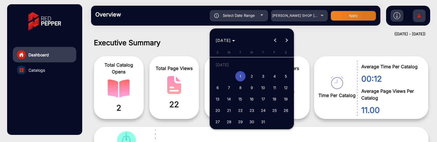
click at [252, 75] on span "2" at bounding box center [251, 76] width 10 height 10
type input "7/2/2025"
click at [252, 75] on span "2" at bounding box center [251, 76] width 10 height 10
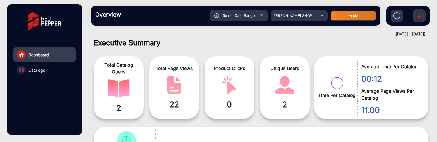
type input "7/2/2025"
click at [259, 15] on div "Select Date Range" at bounding box center [238, 15] width 58 height 11
type input "7/1/2025"
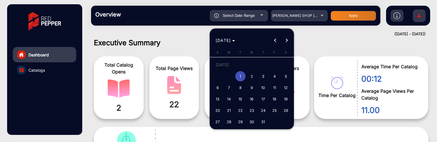
click at [242, 76] on span "1" at bounding box center [240, 76] width 10 height 10
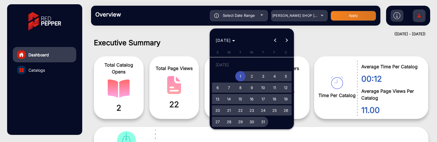
click at [261, 120] on span "31" at bounding box center [263, 122] width 10 height 10
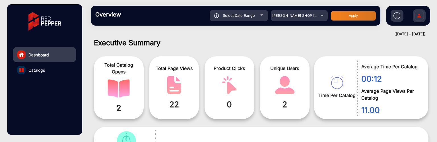
type input "7/31/2025"
click at [336, 22] on div "Overview Reports Understand what makes your customers tick and learn how they a…" at bounding box center [235, 16] width 289 height 20
click at [337, 19] on button "Apply" at bounding box center [352, 16] width 45 height 10
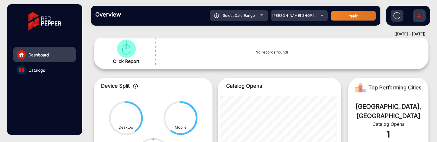
scroll to position [61, 0]
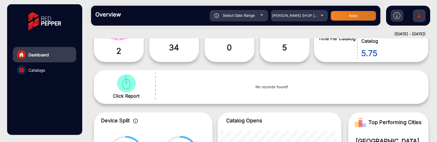
click at [252, 18] on span "Select Date Range" at bounding box center [239, 15] width 32 height 5
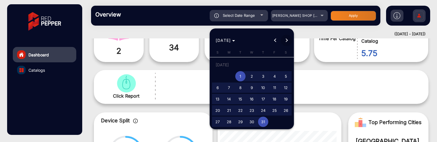
click at [284, 40] on span "Next month" at bounding box center [286, 40] width 11 height 11
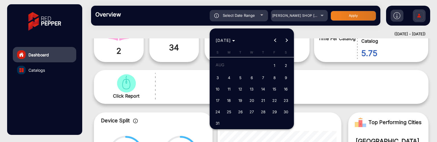
click at [273, 64] on span "1" at bounding box center [274, 66] width 10 height 12
type input "8/1/2025"
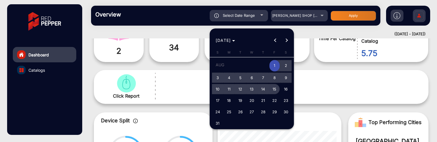
click at [271, 83] on button "15" at bounding box center [274, 88] width 11 height 11
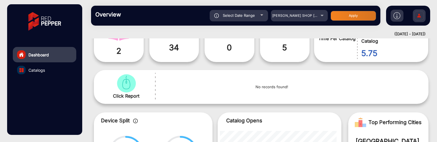
type input "8/15/2025"
click at [342, 15] on button "Apply" at bounding box center [352, 16] width 45 height 10
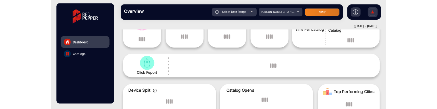
scroll to position [4, 0]
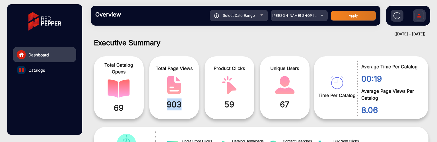
drag, startPoint x: 166, startPoint y: 105, endPoint x: 183, endPoint y: 107, distance: 17.5
click at [183, 107] on span "903" at bounding box center [173, 104] width 41 height 12
drag, startPoint x: 381, startPoint y: 77, endPoint x: 283, endPoint y: 68, distance: 98.5
click at [357, 78] on div "00:19" at bounding box center [388, 77] width 63 height 15
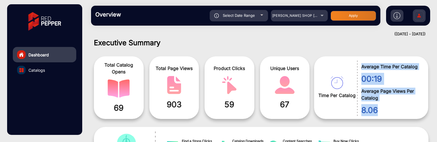
drag, startPoint x: 386, startPoint y: 108, endPoint x: 354, endPoint y: 108, distance: 31.5
click at [354, 108] on div "Time Per Catalog Average Time Per Catalog 00:19 Average Page Views Per Catalog …" at bounding box center [371, 87] width 114 height 63
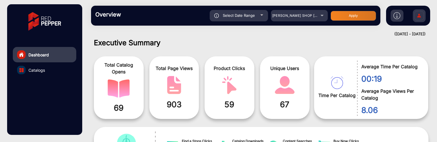
click at [257, 16] on div "Select Date Range" at bounding box center [238, 15] width 58 height 11
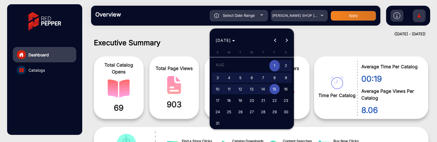
click at [272, 89] on span "15" at bounding box center [274, 89] width 10 height 10
type input "8/15/2025"
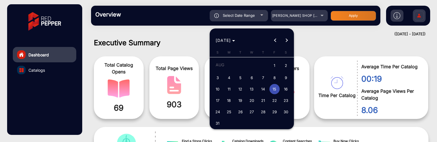
click at [272, 89] on span "15" at bounding box center [274, 89] width 10 height 10
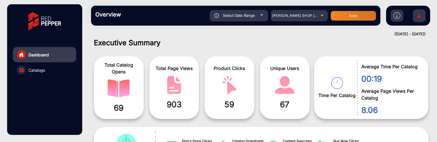
type input "8/15/2025"
click at [346, 11] on button "Apply" at bounding box center [352, 16] width 45 height 10
